Goal: Check status: Check status

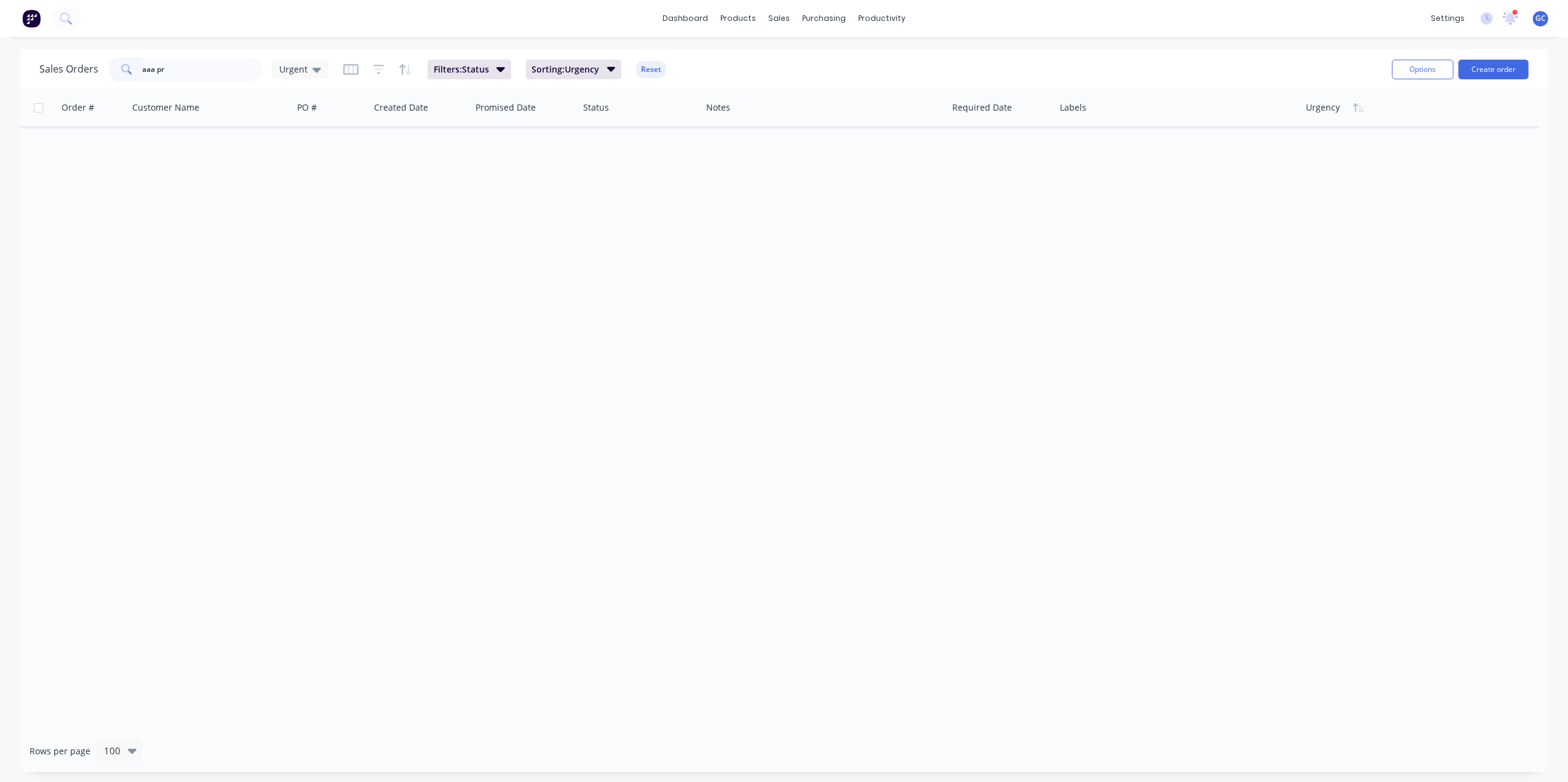
type input "aaa pr"
drag, startPoint x: 296, startPoint y: 59, endPoint x: 289, endPoint y: 118, distance: 59.4
click at [296, 60] on div "Sales Orders aaa pr Urgent" at bounding box center [184, 70] width 289 height 25
click at [276, 79] on div "Sales Orders aaa pr Urgent" at bounding box center [184, 70] width 289 height 25
click at [303, 73] on span "Urgent" at bounding box center [294, 69] width 28 height 13
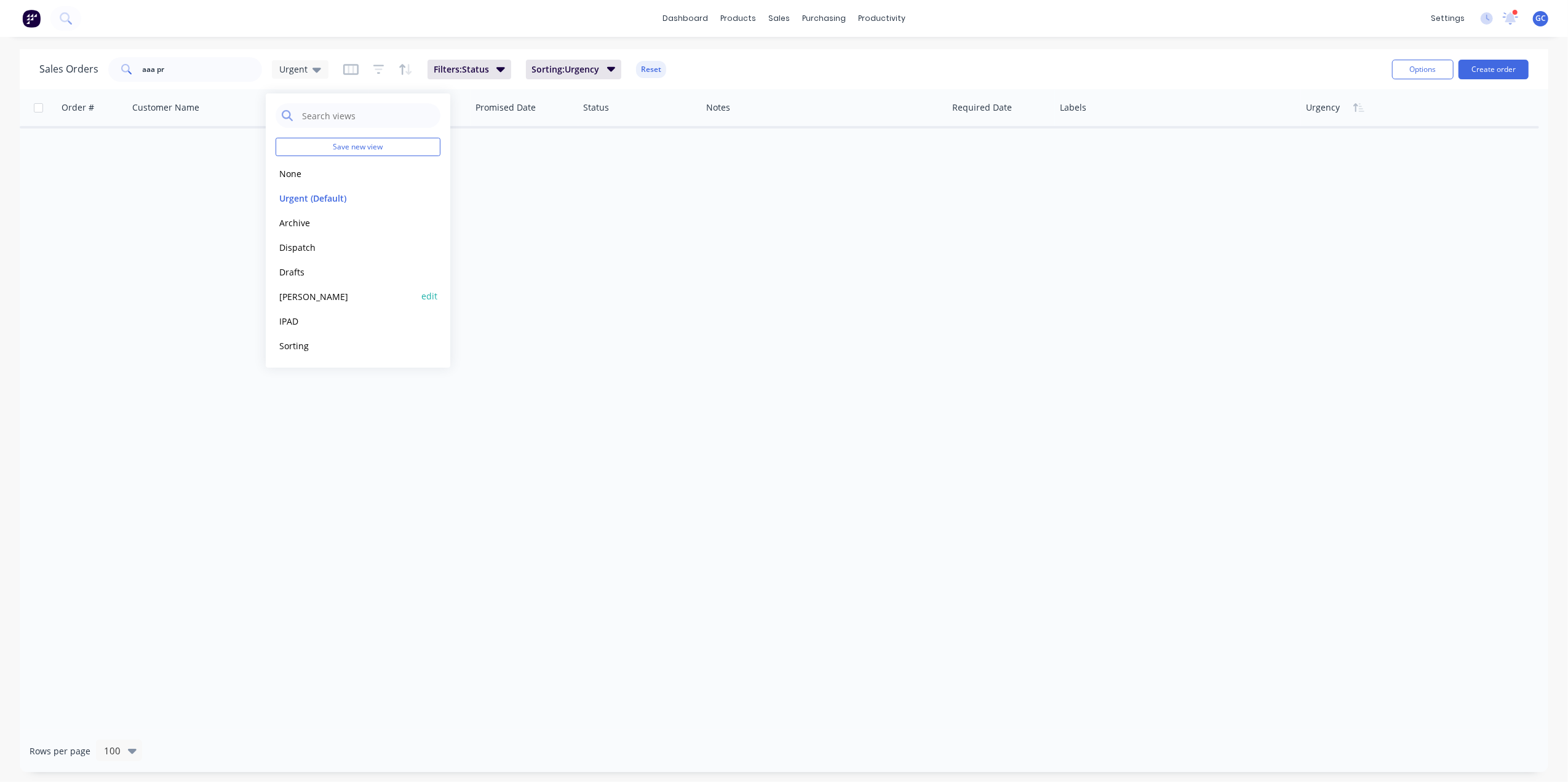
click at [289, 301] on button "[PERSON_NAME]" at bounding box center [346, 297] width 140 height 14
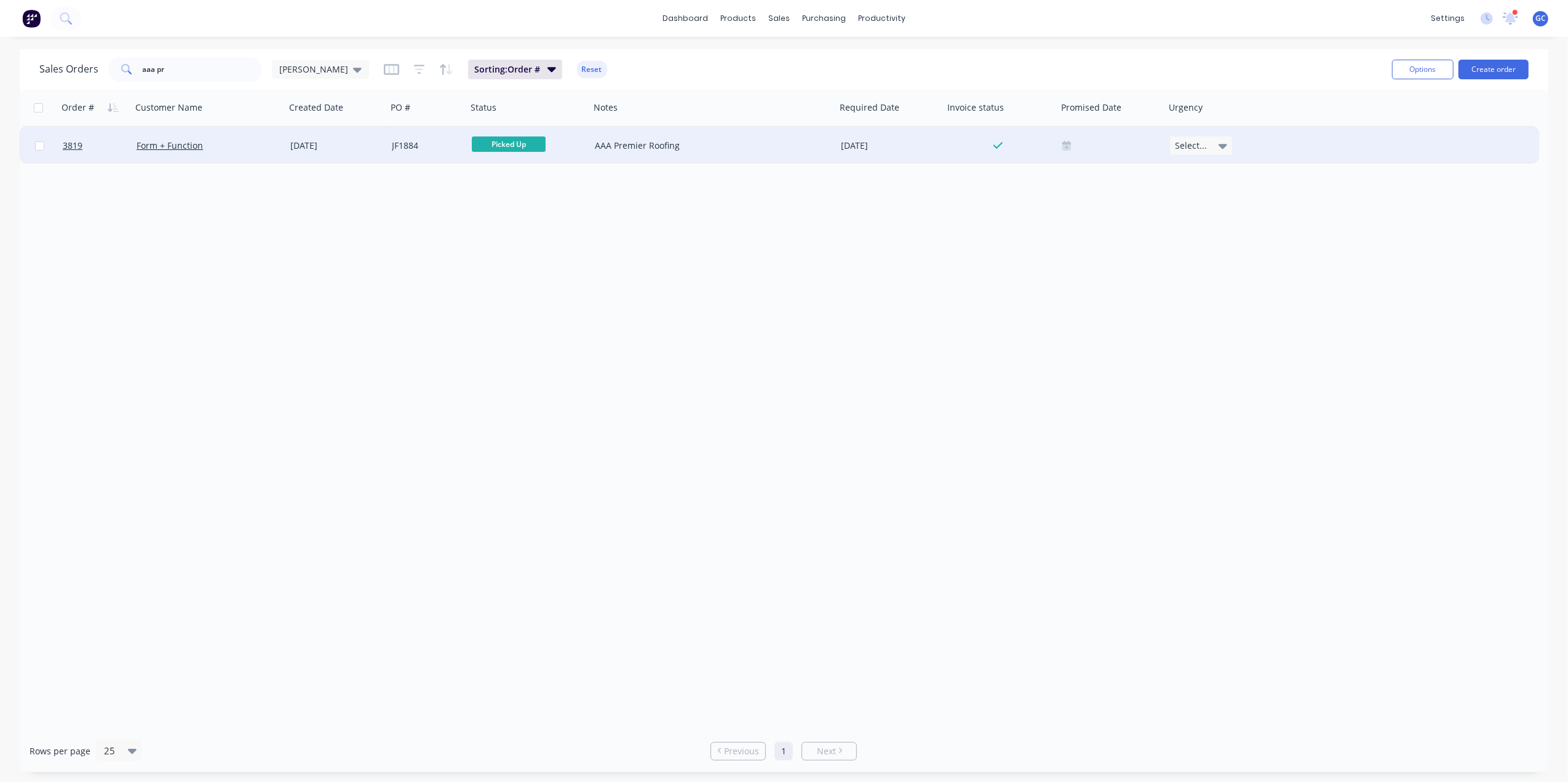
click at [257, 148] on div "Form + Function" at bounding box center [205, 146] width 137 height 12
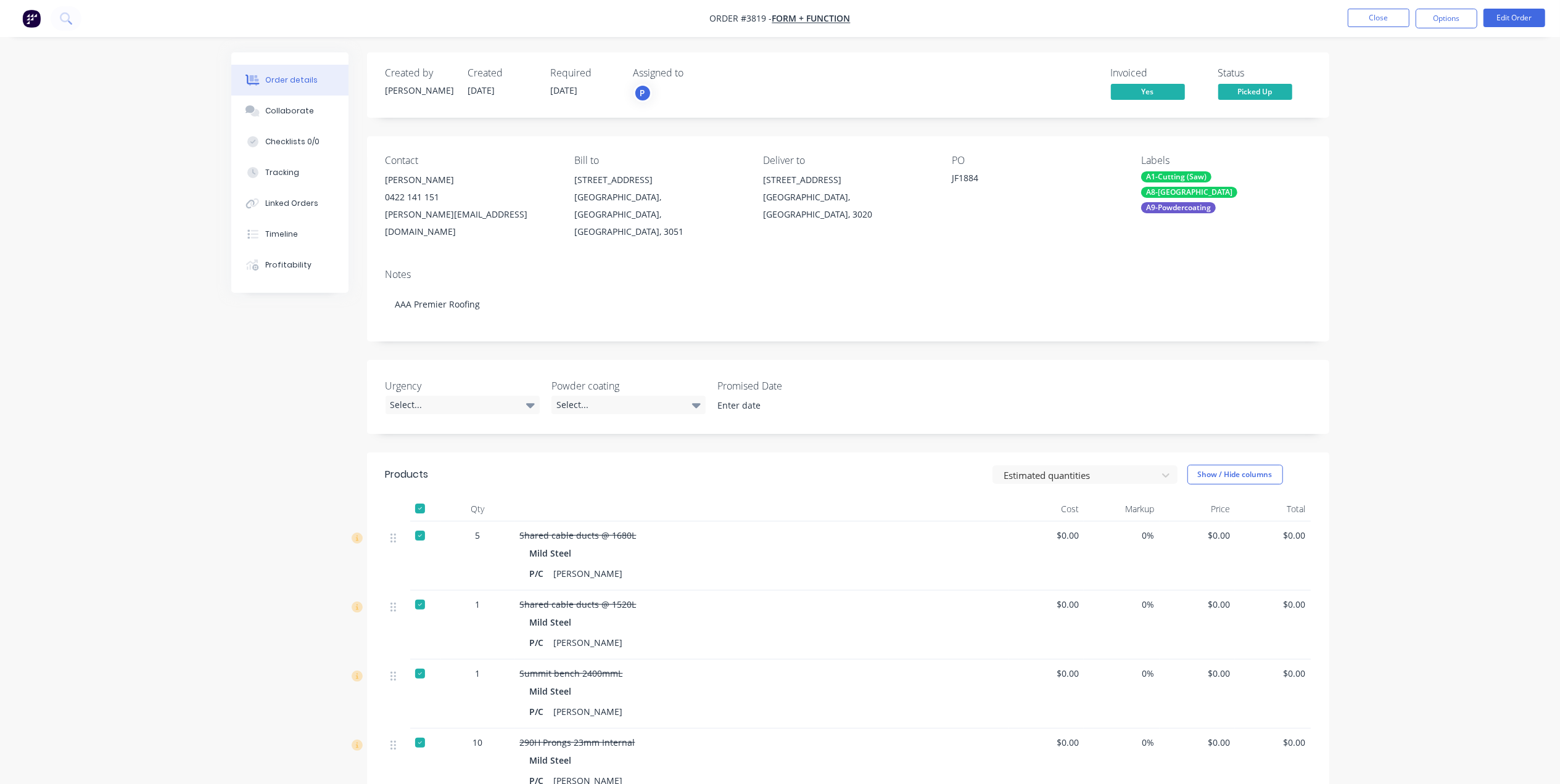
click at [1443, 6] on nav "Order #3819 - Form + Function Close Options Edit Order" at bounding box center [780, 19] width 1560 height 37
click at [1439, 15] on button "Options" at bounding box center [1446, 19] width 62 height 20
click at [1377, 153] on div "Work Order" at bounding box center [1409, 149] width 114 height 18
click at [1385, 133] on button "Without pricing" at bounding box center [1409, 124] width 136 height 25
click at [1374, 12] on button "Close" at bounding box center [1379, 18] width 62 height 19
